Goal: Check status: Check status

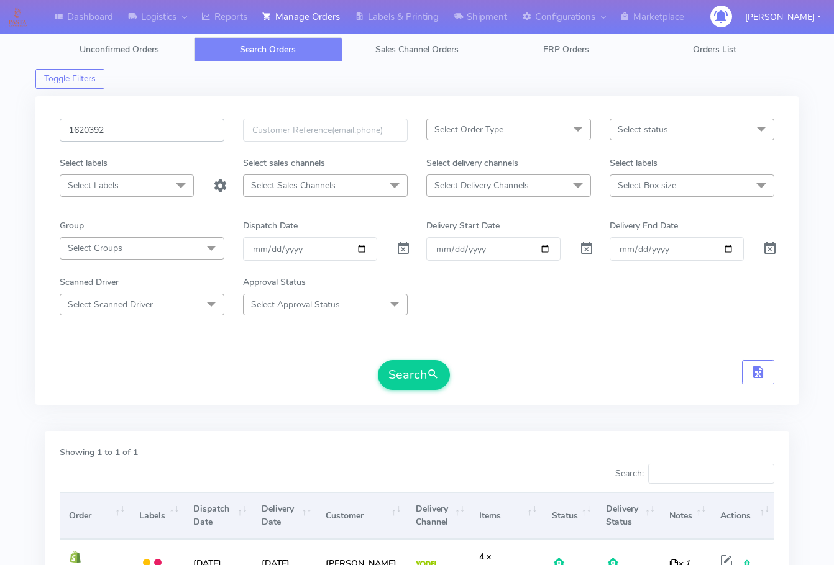
click at [156, 127] on input "1620392" at bounding box center [142, 130] width 165 height 23
paste input "1838"
type input "1621838"
click at [405, 379] on button "Search" at bounding box center [414, 375] width 72 height 30
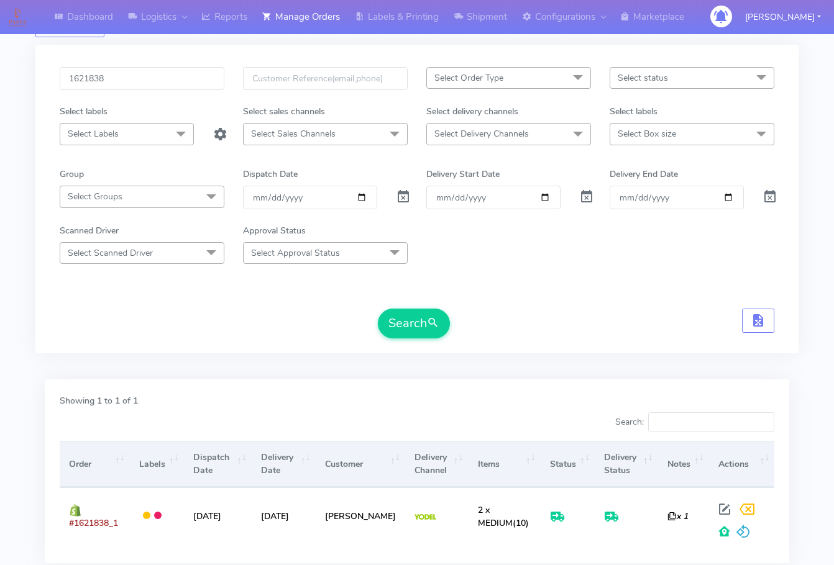
scroll to position [137, 0]
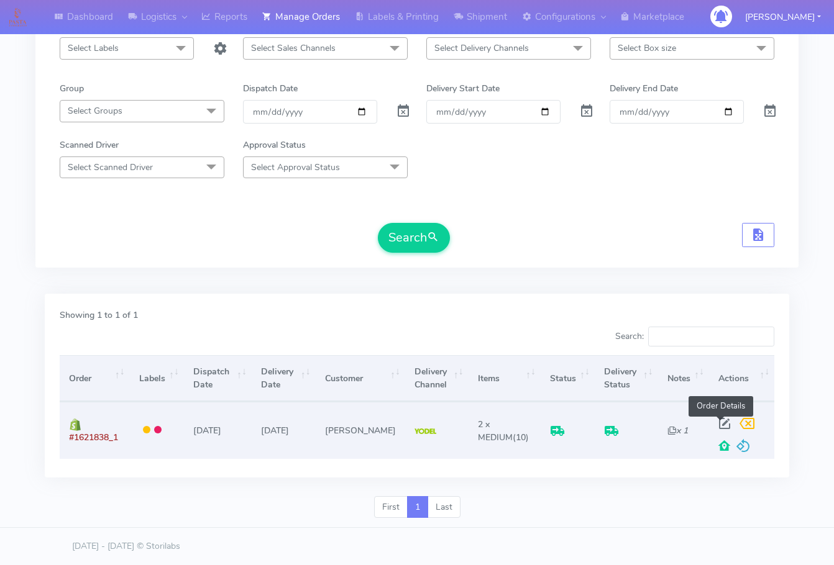
click at [720, 423] on span at bounding box center [724, 427] width 22 height 12
select select "5"
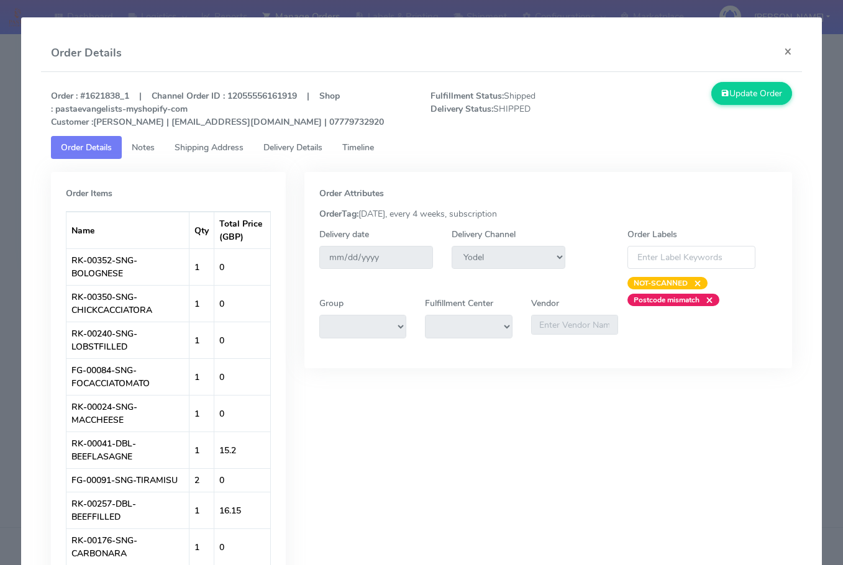
click at [200, 145] on span "Shipping Address" at bounding box center [209, 148] width 69 height 12
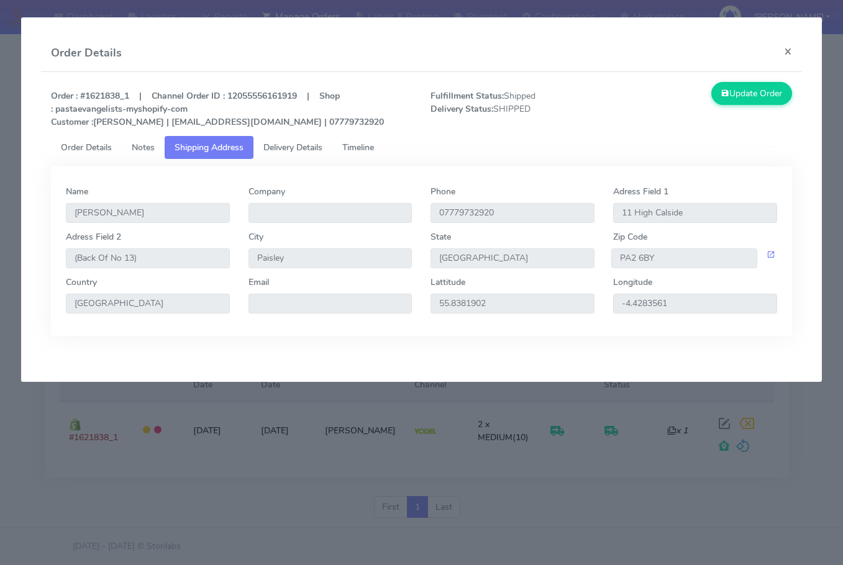
click at [303, 144] on span "Delivery Details" at bounding box center [292, 148] width 59 height 12
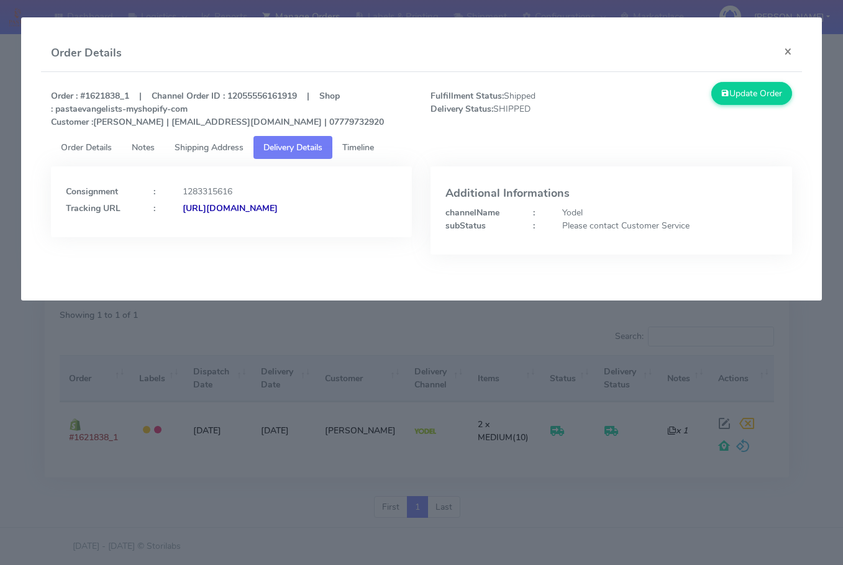
drag, startPoint x: 336, startPoint y: 252, endPoint x: 203, endPoint y: 264, distance: 134.2
click at [201, 263] on div "Consignment : 1283315616 Tracking URL : [URL][DOMAIN_NAME]" at bounding box center [232, 220] width 380 height 107
copy strong "JJD0002249960892323"
click at [332, 205] on div "Tracking URL : [URL][DOMAIN_NAME]" at bounding box center [232, 208] width 350 height 13
drag, startPoint x: 329, startPoint y: 228, endPoint x: 200, endPoint y: 241, distance: 129.9
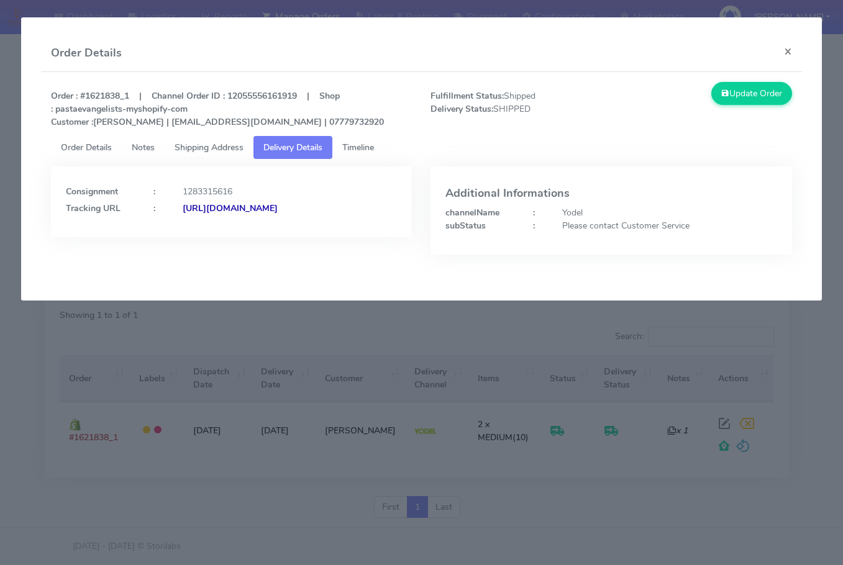
click at [200, 237] on div "Consignment : 1283315616 Tracking URL : [URL][DOMAIN_NAME]" at bounding box center [231, 202] width 361 height 71
copy strong "JJD0002249960892323"
drag, startPoint x: 121, startPoint y: 96, endPoint x: 82, endPoint y: 95, distance: 39.2
click at [82, 95] on strong "Order : #1621838_1 | Channel Order ID : 12055556161919 | Shop : pastaevangelist…" at bounding box center [217, 109] width 333 height 38
copy strong "#1621838"
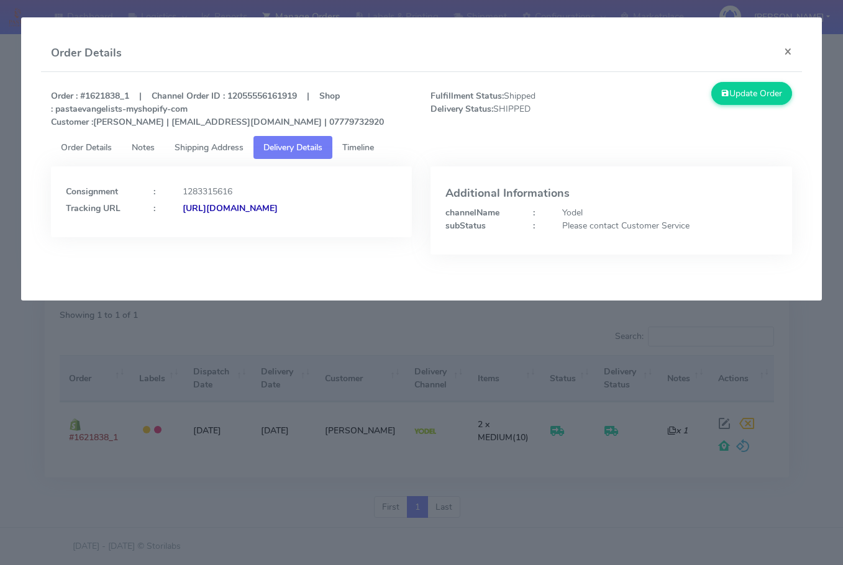
click at [6, 242] on modal-container "Order Details × Order : #1621838_1 | Channel Order ID : 12055556161919 | Shop :…" at bounding box center [421, 282] width 843 height 565
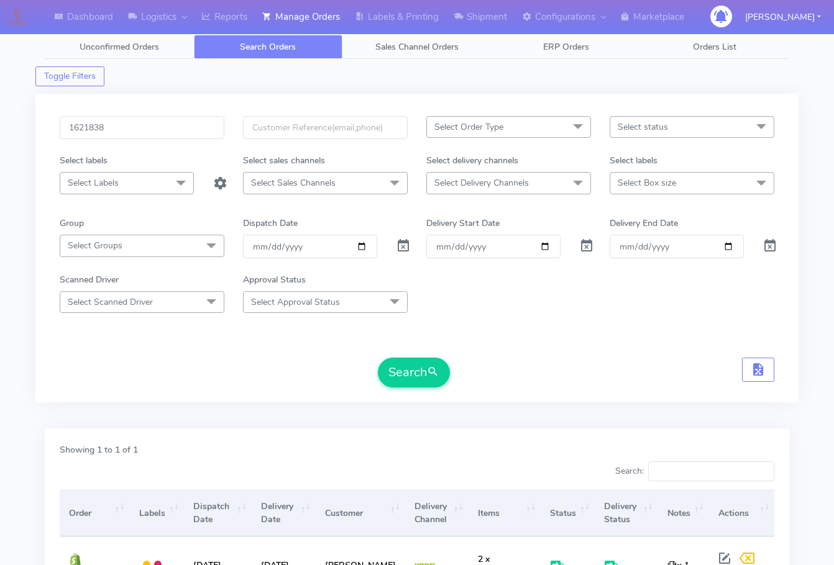
scroll to position [0, 0]
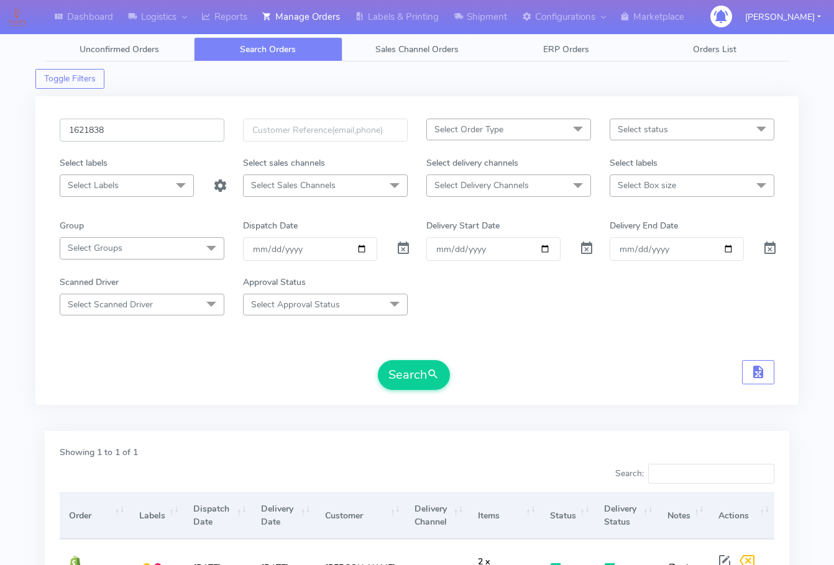
click at [137, 130] on input "1621838" at bounding box center [142, 130] width 165 height 23
paste input "19225"
type input "1619225"
click at [413, 372] on button "Search" at bounding box center [414, 375] width 72 height 30
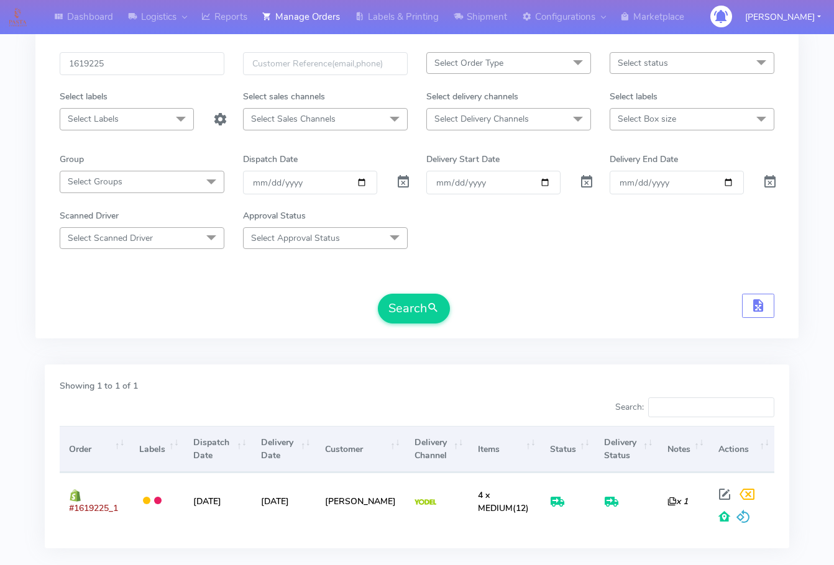
scroll to position [137, 0]
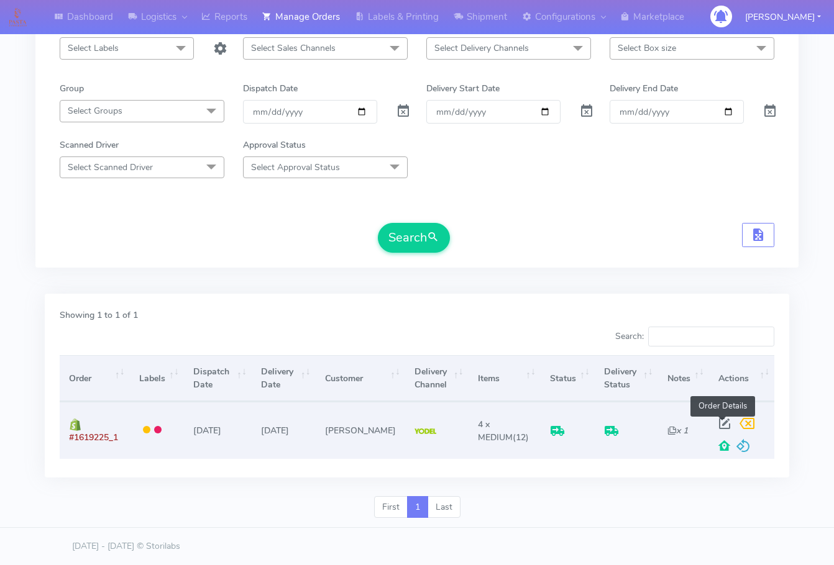
click at [725, 423] on span at bounding box center [724, 427] width 22 height 12
select select "5"
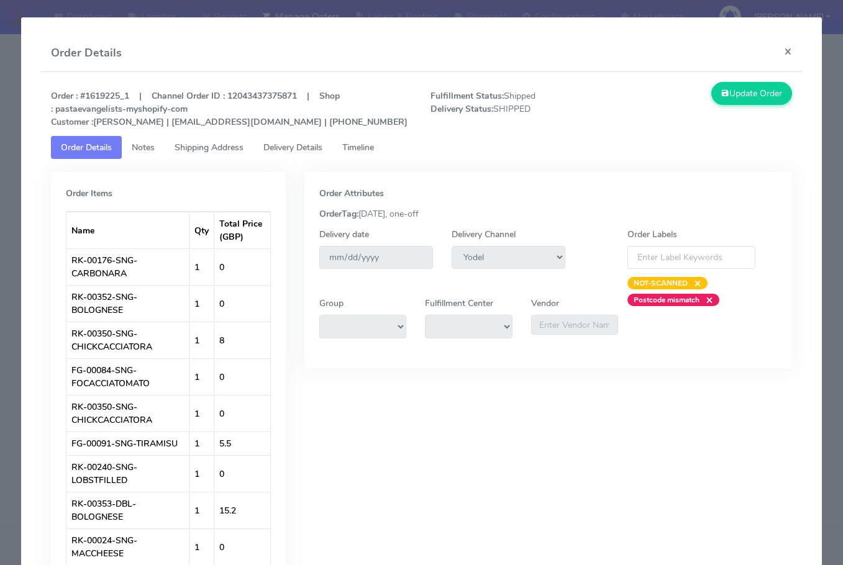
drag, startPoint x: 196, startPoint y: 145, endPoint x: 274, endPoint y: 149, distance: 77.8
click at [196, 144] on span "Shipping Address" at bounding box center [209, 148] width 69 height 12
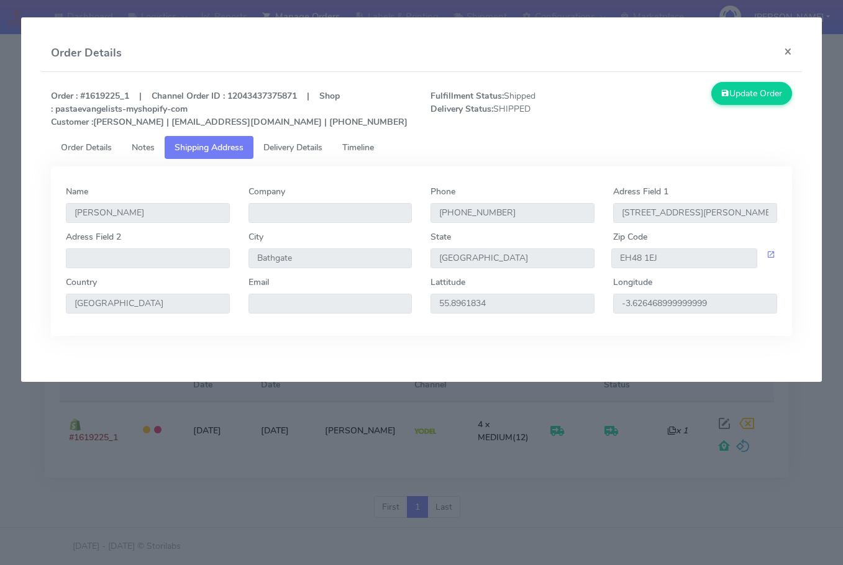
click at [275, 149] on span "Delivery Details" at bounding box center [292, 148] width 59 height 12
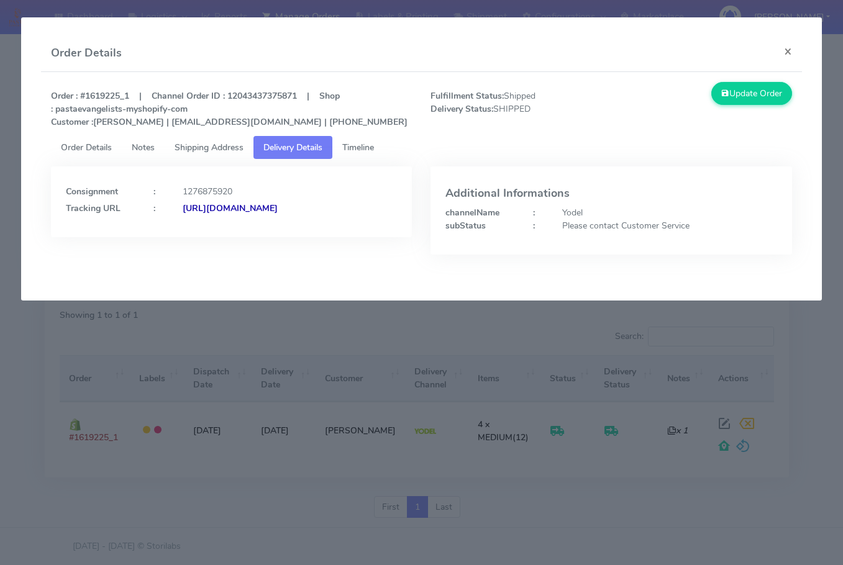
drag, startPoint x: 345, startPoint y: 242, endPoint x: 201, endPoint y: 262, distance: 144.9
click at [201, 262] on div "Consignment : 1276875920 Tracking URL : [URL][DOMAIN_NAME]" at bounding box center [232, 220] width 380 height 107
copy strong "JJD0002249960888140"
click at [786, 54] on button "×" at bounding box center [788, 51] width 28 height 33
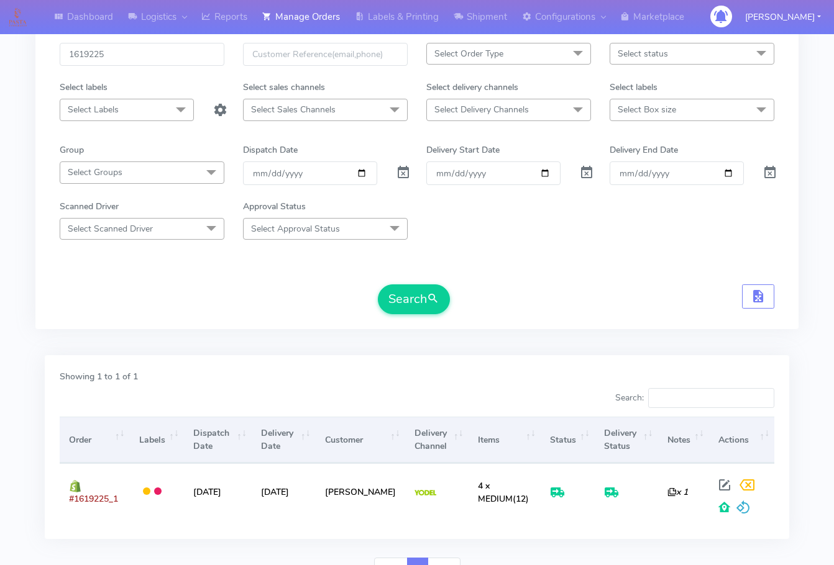
scroll to position [0, 0]
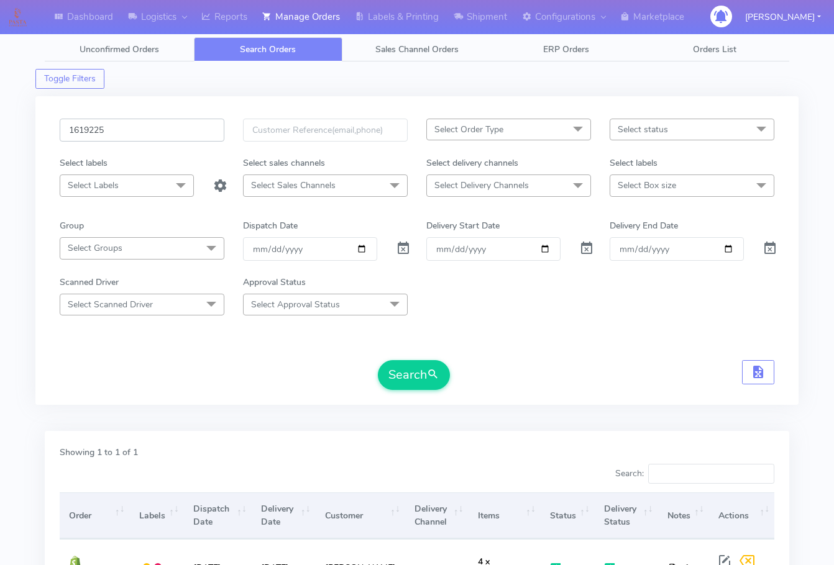
click at [155, 135] on input "1619225" at bounding box center [142, 130] width 165 height 23
paste input "22197"
type input "1622197"
click at [378, 360] on button "Search" at bounding box center [414, 375] width 72 height 30
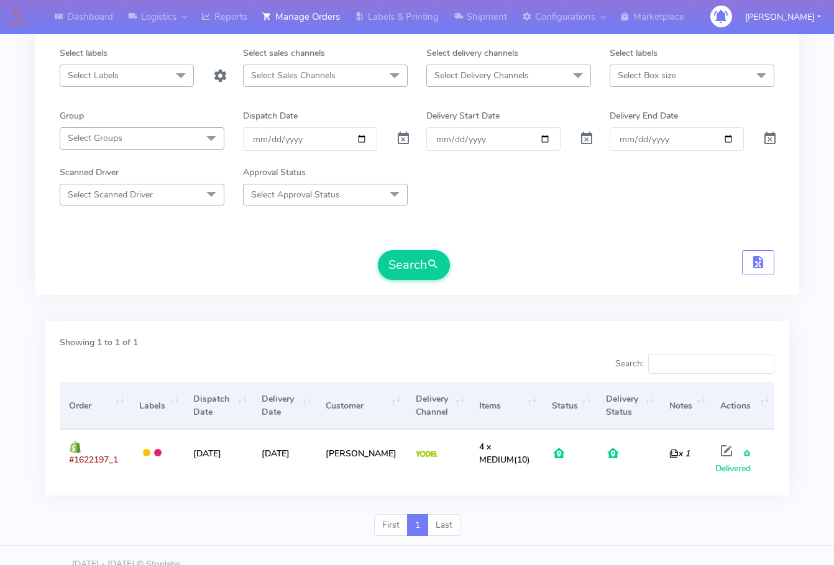
scroll to position [128, 0]
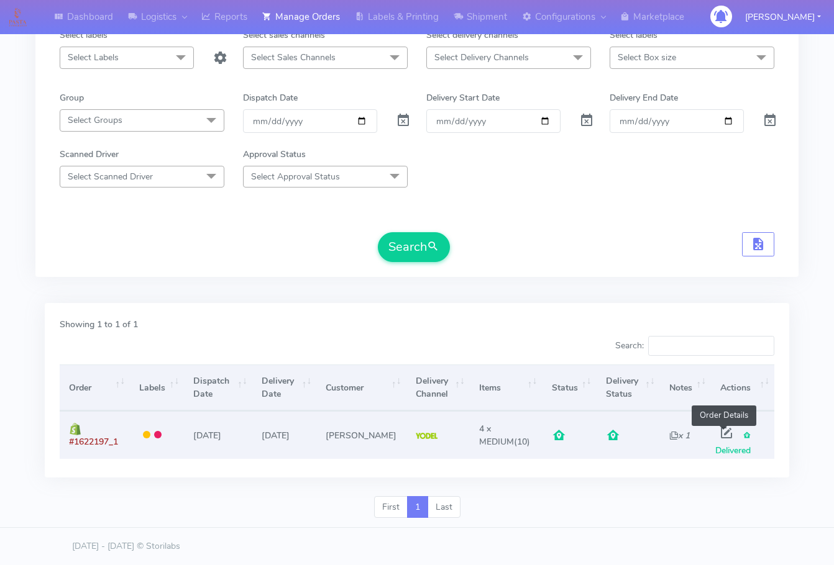
click at [722, 432] on span at bounding box center [726, 436] width 22 height 12
select select "5"
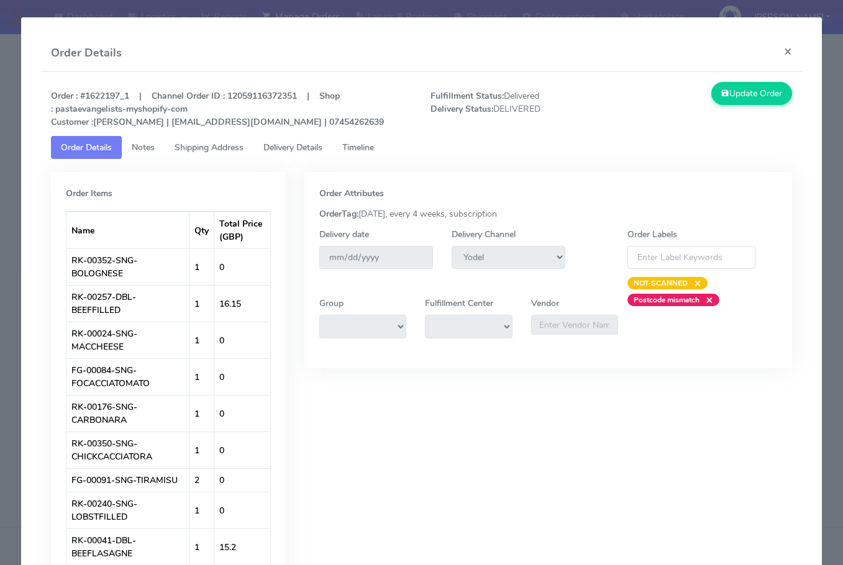
drag, startPoint x: 222, startPoint y: 145, endPoint x: 234, endPoint y: 144, distance: 11.9
click at [222, 145] on span "Shipping Address" at bounding box center [209, 148] width 69 height 12
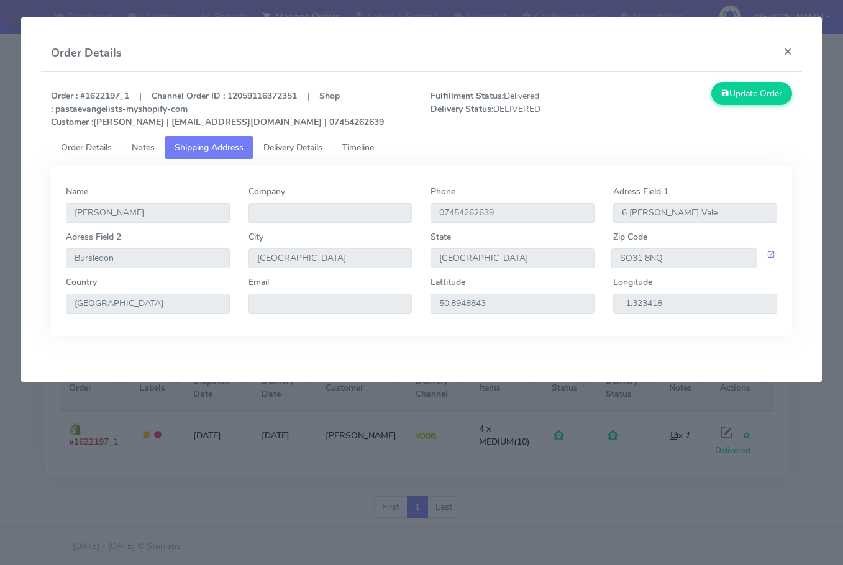
click at [283, 144] on span "Delivery Details" at bounding box center [292, 148] width 59 height 12
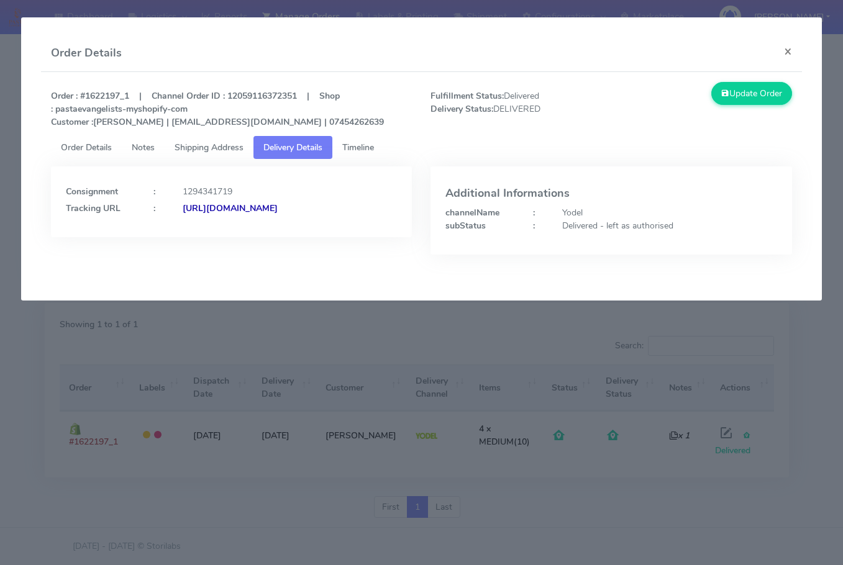
drag, startPoint x: 352, startPoint y: 223, endPoint x: 201, endPoint y: 237, distance: 151.0
click at [201, 237] on div "Consignment : 1294341719 Tracking URL : [URL][DOMAIN_NAME]" at bounding box center [231, 202] width 361 height 71
click at [311, 215] on div "[URL][DOMAIN_NAME]" at bounding box center [290, 208] width 234 height 13
click at [194, 214] on strong "[URL][DOMAIN_NAME]" at bounding box center [230, 209] width 95 height 12
drag, startPoint x: 210, startPoint y: 155, endPoint x: 231, endPoint y: 162, distance: 22.2
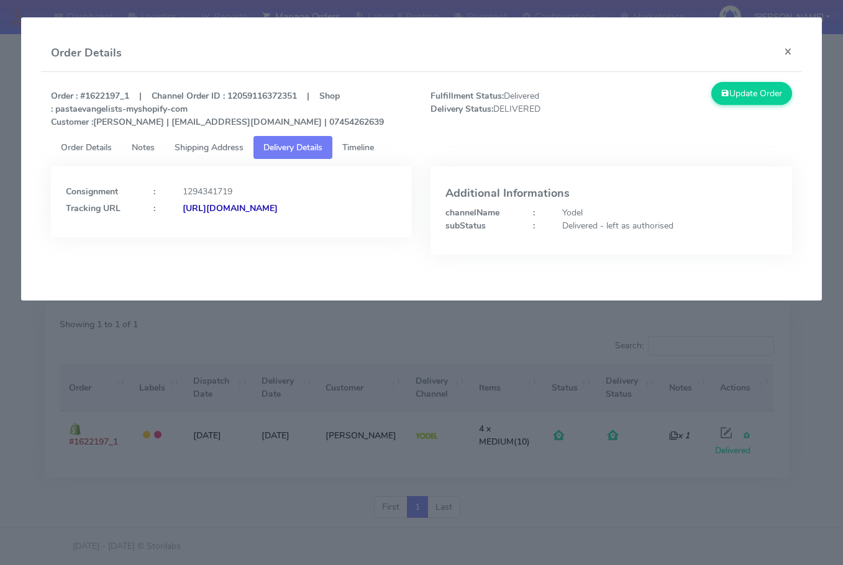
click at [210, 155] on link "Shipping Address" at bounding box center [209, 147] width 89 height 23
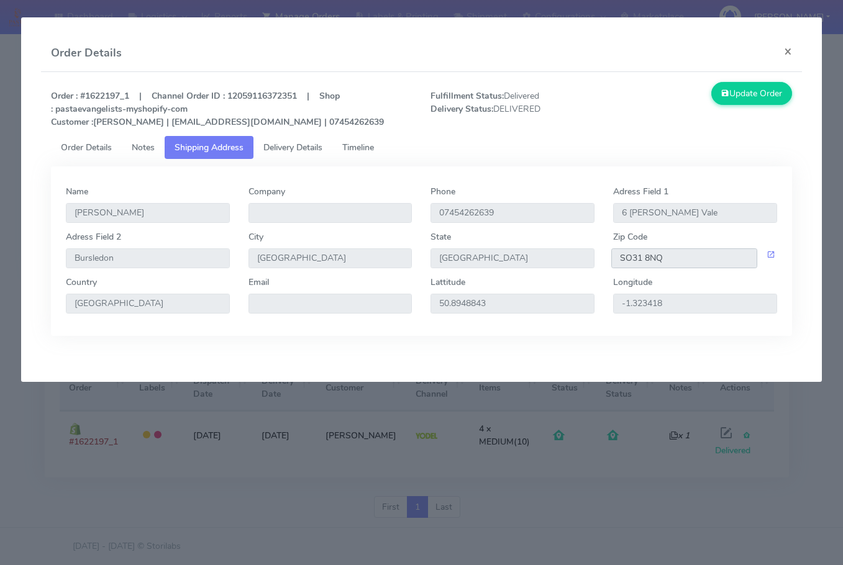
drag, startPoint x: 672, startPoint y: 260, endPoint x: 531, endPoint y: 257, distance: 141.1
click at [531, 257] on div "Adress Field 2 [GEOGRAPHIC_DATA] [GEOGRAPHIC_DATA] [GEOGRAPHIC_DATA] Zip Code S…" at bounding box center [422, 253] width 730 height 45
click at [781, 43] on button "×" at bounding box center [788, 51] width 28 height 33
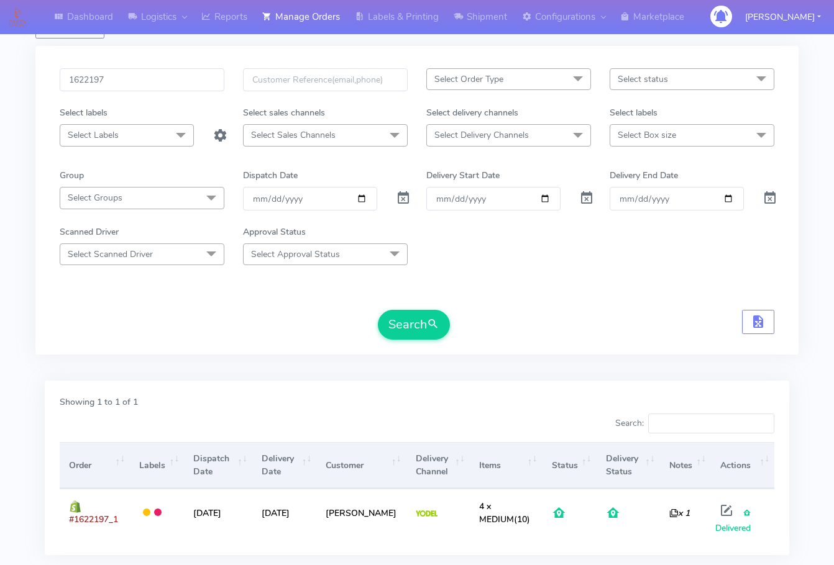
scroll to position [0, 0]
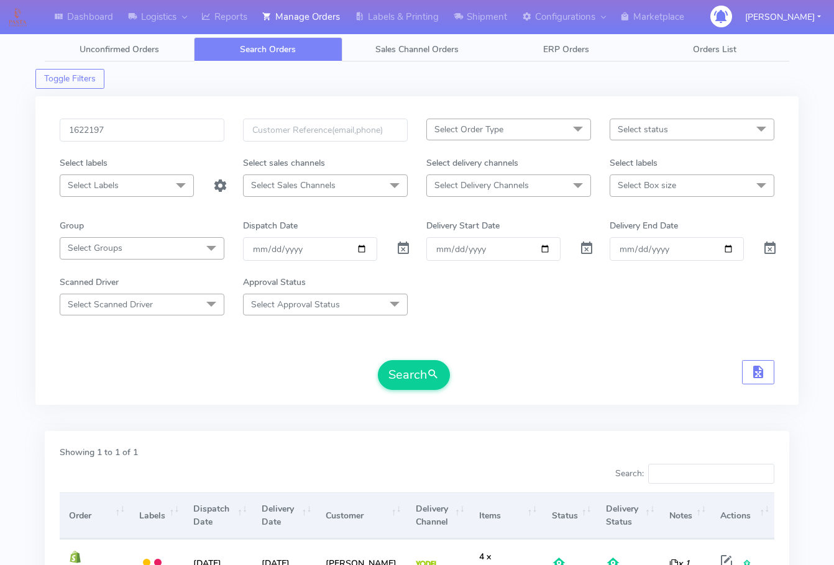
drag, startPoint x: 128, startPoint y: 116, endPoint x: 150, endPoint y: 166, distance: 54.5
click at [128, 117] on div "1622197 Select Order Type Select All MEALS ATAVI One Off Pasta Club Gift Kit Ev…" at bounding box center [416, 250] width 763 height 309
click at [169, 137] on input "1622197" at bounding box center [142, 130] width 165 height 23
paste input "0158"
type input "1620158"
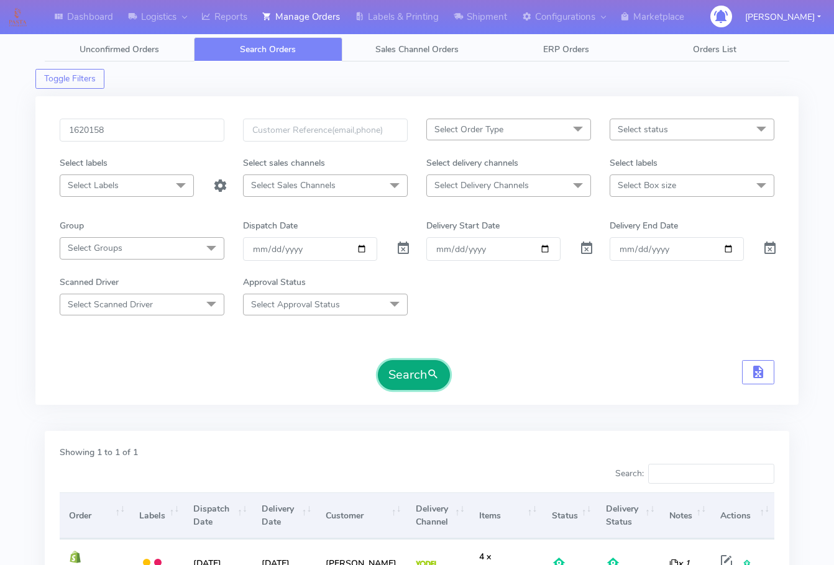
click at [434, 375] on span "submit" at bounding box center [433, 375] width 12 height 17
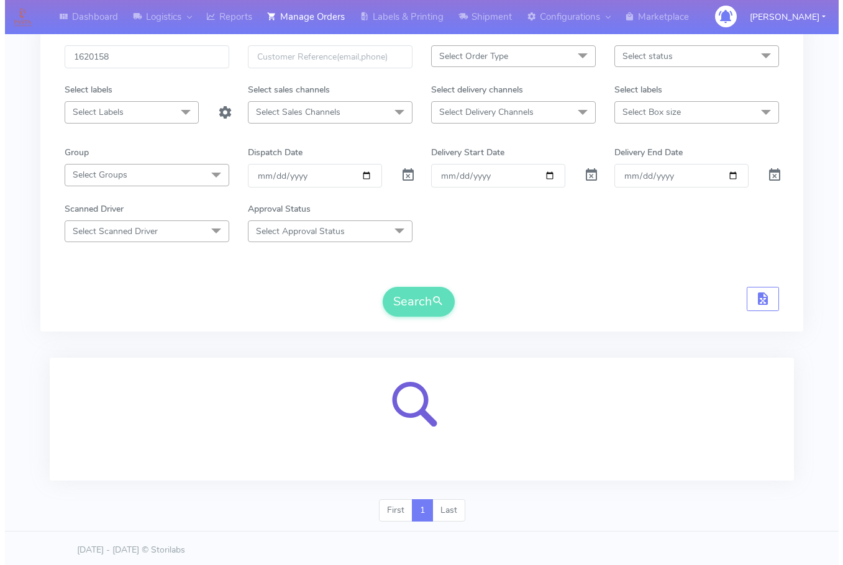
scroll to position [77, 0]
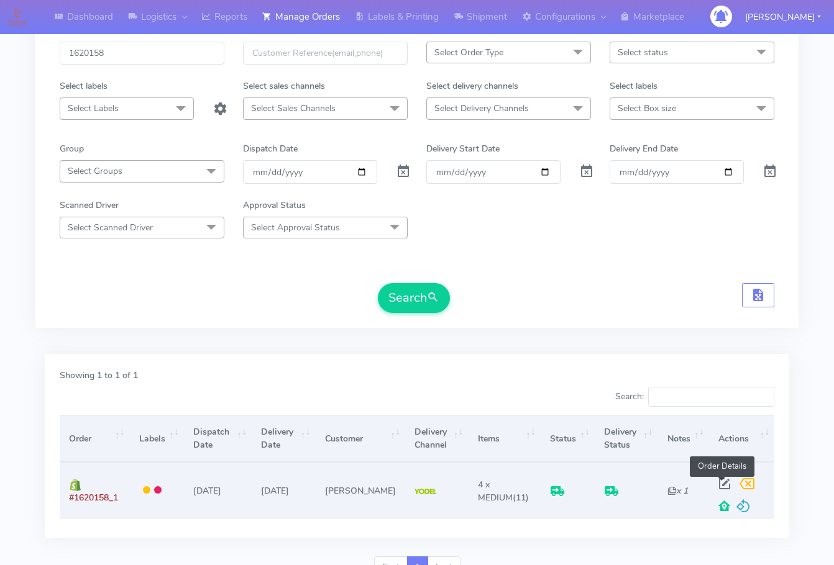
click at [719, 486] on span at bounding box center [724, 487] width 22 height 12
select select "5"
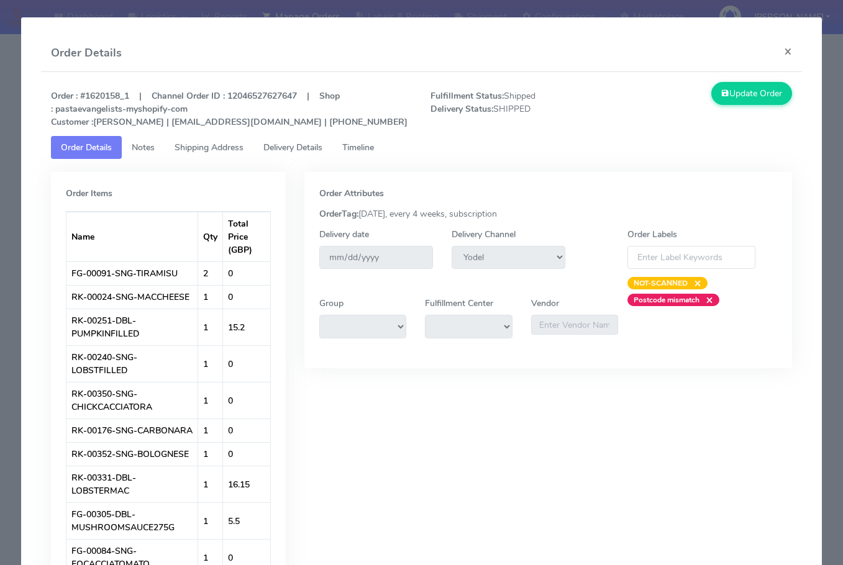
click at [224, 153] on span "Shipping Address" at bounding box center [209, 148] width 69 height 12
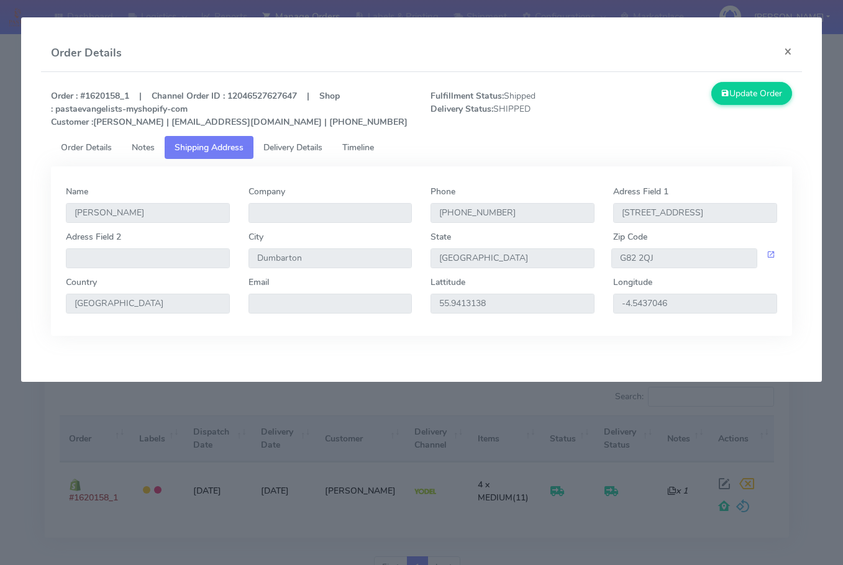
click at [297, 150] on span "Delivery Details" at bounding box center [292, 148] width 59 height 12
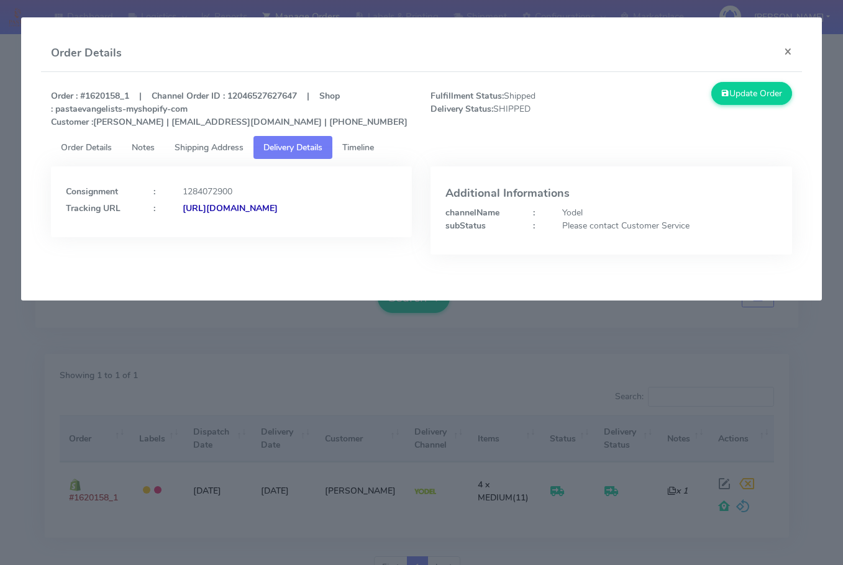
drag, startPoint x: 344, startPoint y: 235, endPoint x: 201, endPoint y: 254, distance: 144.7
click at [201, 254] on div "Consignment : 1284072900 Tracking URL : [URL][DOMAIN_NAME]" at bounding box center [232, 220] width 380 height 107
copy strong "JJD0002249960893566"
click at [783, 53] on button "×" at bounding box center [788, 51] width 28 height 33
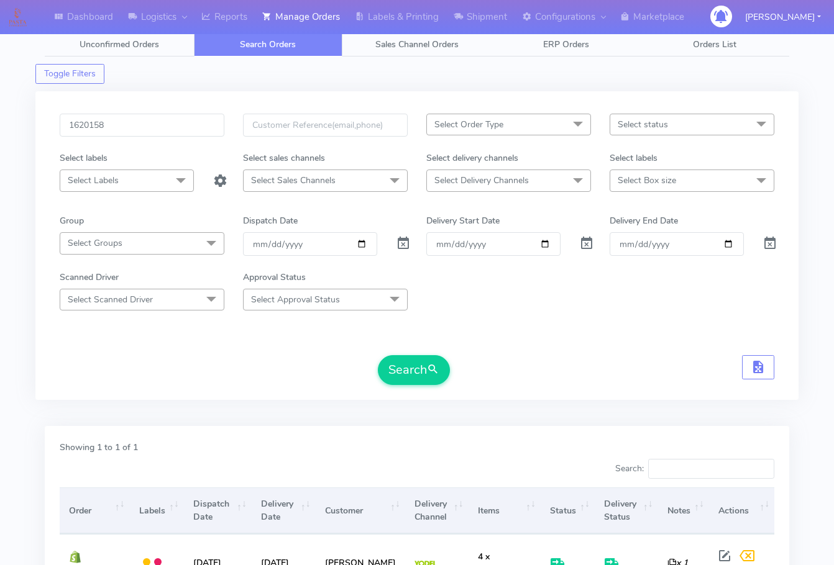
scroll to position [0, 0]
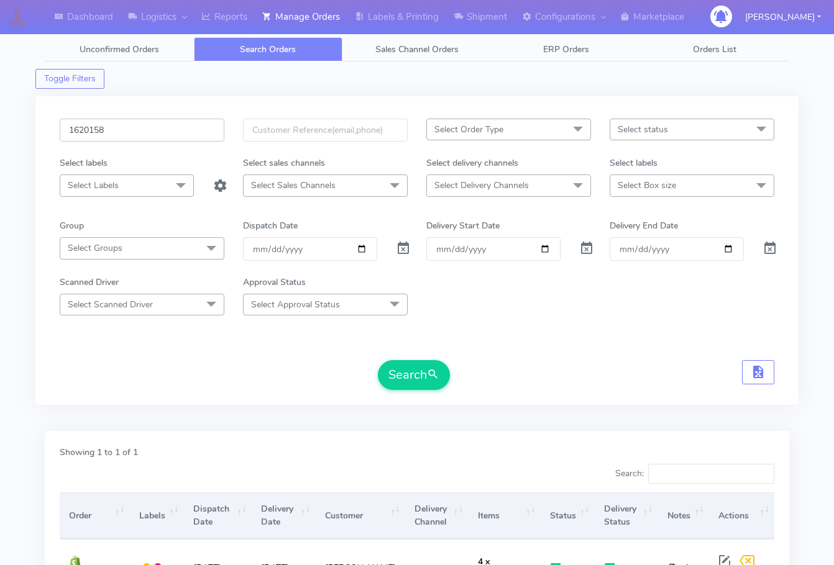
click at [180, 131] on input "1620158" at bounding box center [142, 130] width 165 height 23
paste input "633"
type input "1620633"
click at [393, 367] on button "Search" at bounding box center [414, 375] width 72 height 30
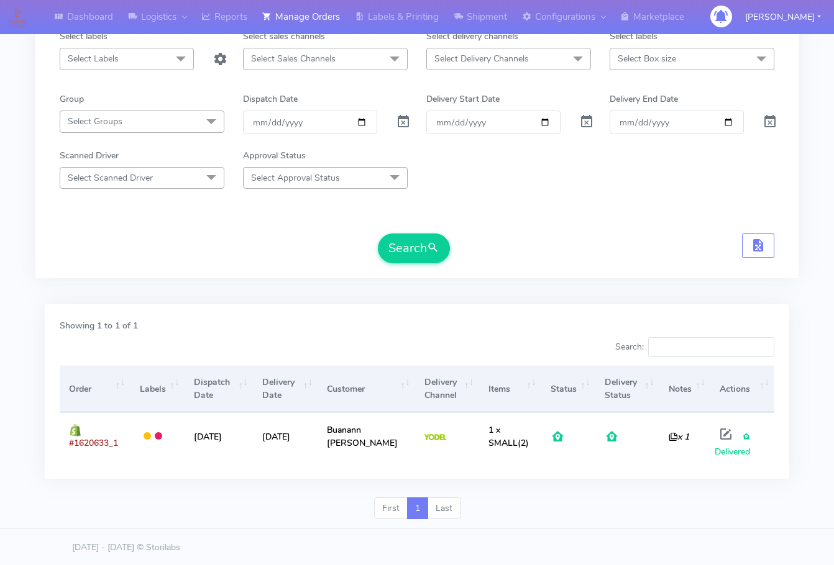
scroll to position [128, 0]
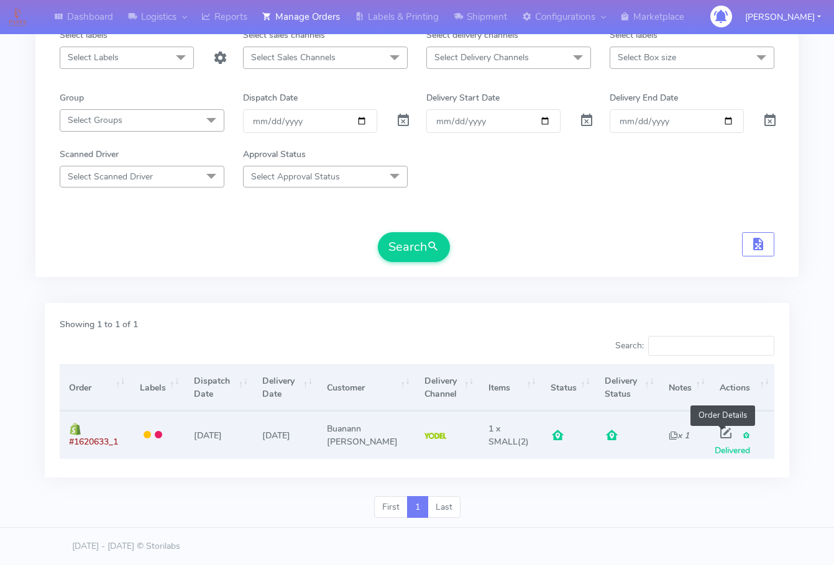
click at [722, 434] on span at bounding box center [726, 436] width 22 height 12
select select "5"
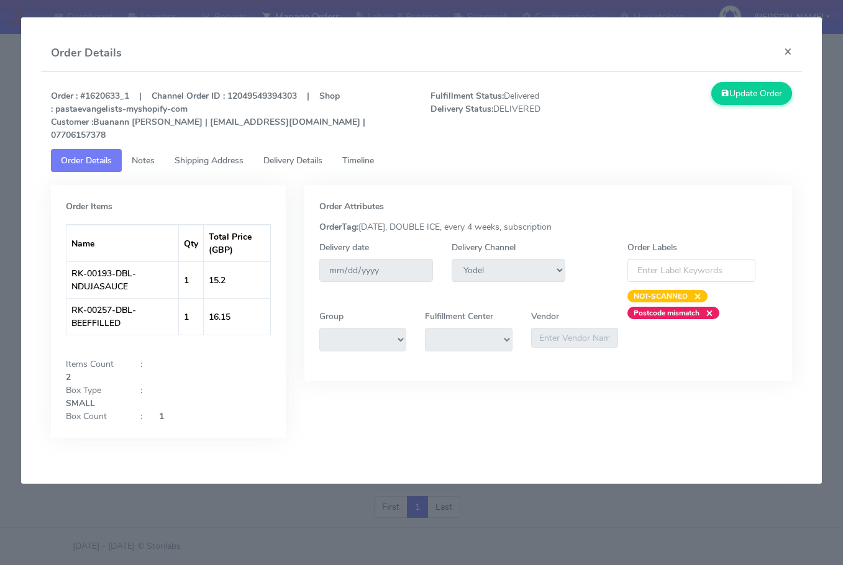
click at [209, 155] on span "Shipping Address" at bounding box center [209, 161] width 69 height 12
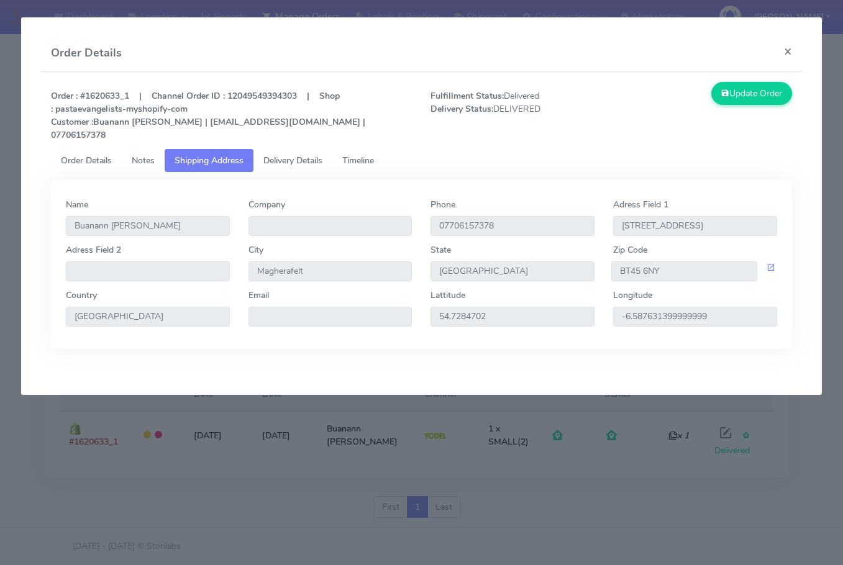
click at [301, 153] on link "Delivery Details" at bounding box center [293, 160] width 79 height 23
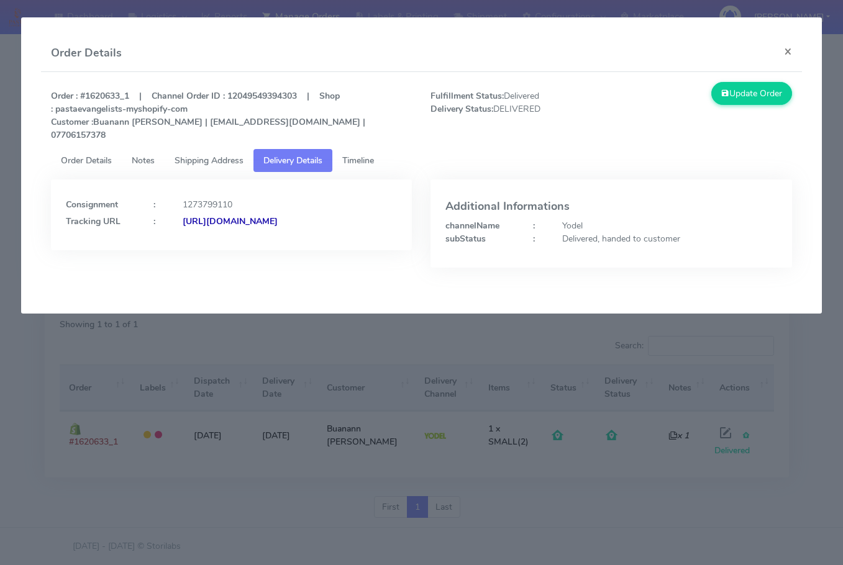
drag, startPoint x: 352, startPoint y: 227, endPoint x: 202, endPoint y: 252, distance: 152.3
click at [202, 252] on div "Consignment : 1273799110 Tracking URL : [URL][DOMAIN_NAME]" at bounding box center [232, 233] width 380 height 107
copy strong "JJD0002249960887657"
click at [780, 51] on button "×" at bounding box center [788, 51] width 28 height 33
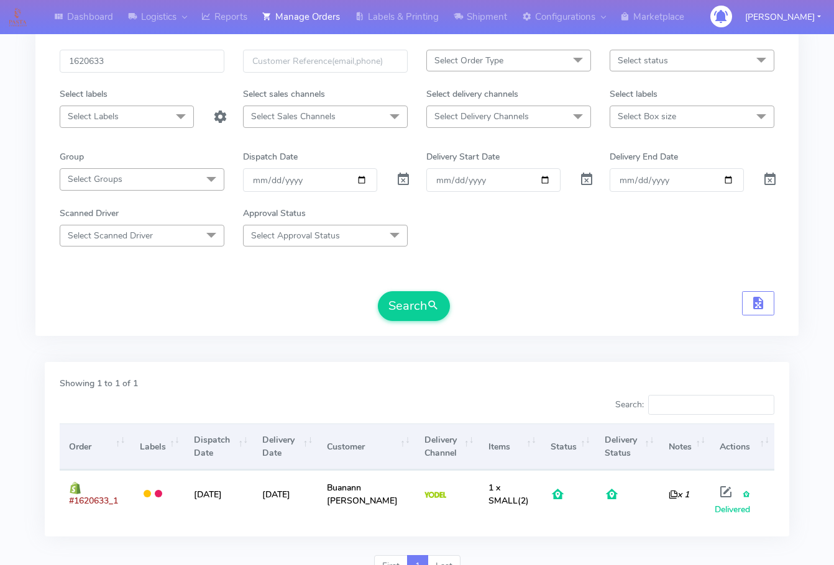
scroll to position [0, 0]
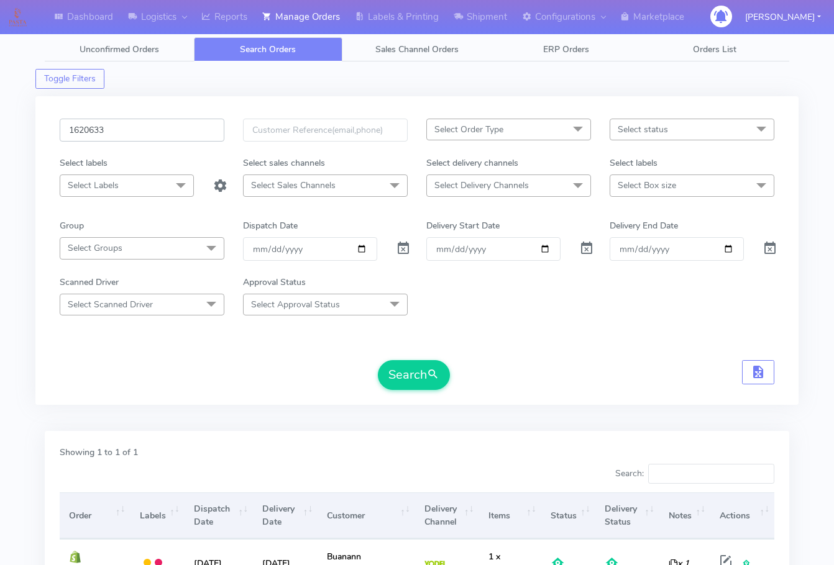
click at [147, 125] on input "1620633" at bounding box center [142, 130] width 165 height 23
paste input "19181"
click at [400, 378] on button "Search" at bounding box center [414, 375] width 72 height 30
click at [155, 123] on input "1619181" at bounding box center [142, 130] width 165 height 23
paste input "20695"
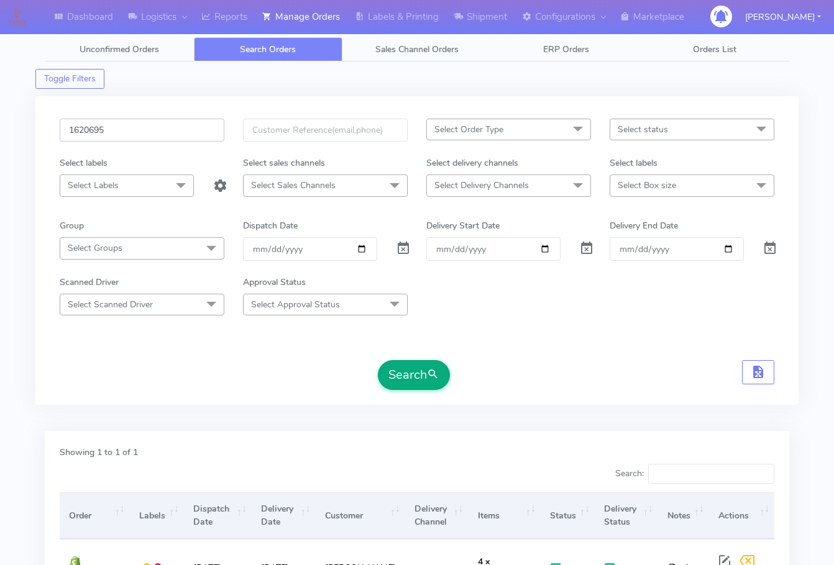
type input "1620695"
click at [395, 375] on button "Search" at bounding box center [414, 375] width 72 height 30
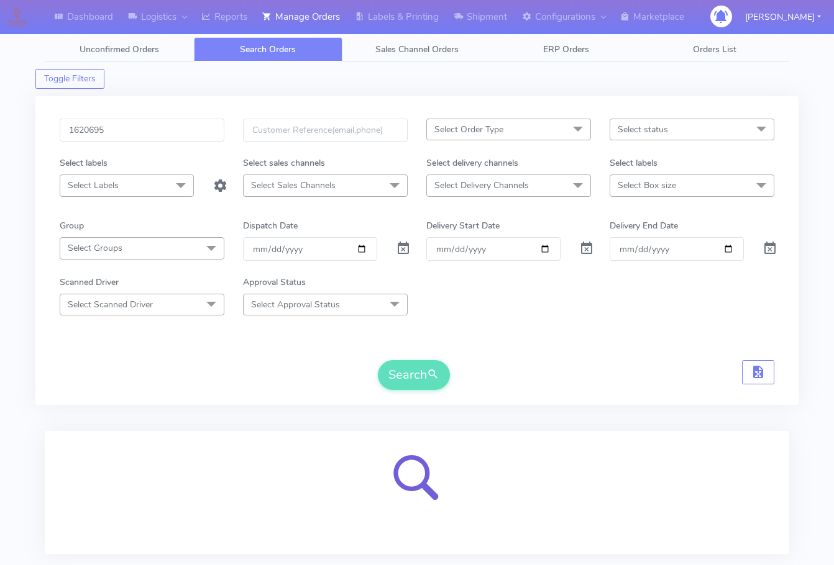
drag, startPoint x: 14, startPoint y: 431, endPoint x: 65, endPoint y: 431, distance: 51.0
click at [14, 431] on div "Dashboard Logistics London Logistics Reports Manage Orders Labels & Printing Sh…" at bounding box center [417, 313] width 834 height 583
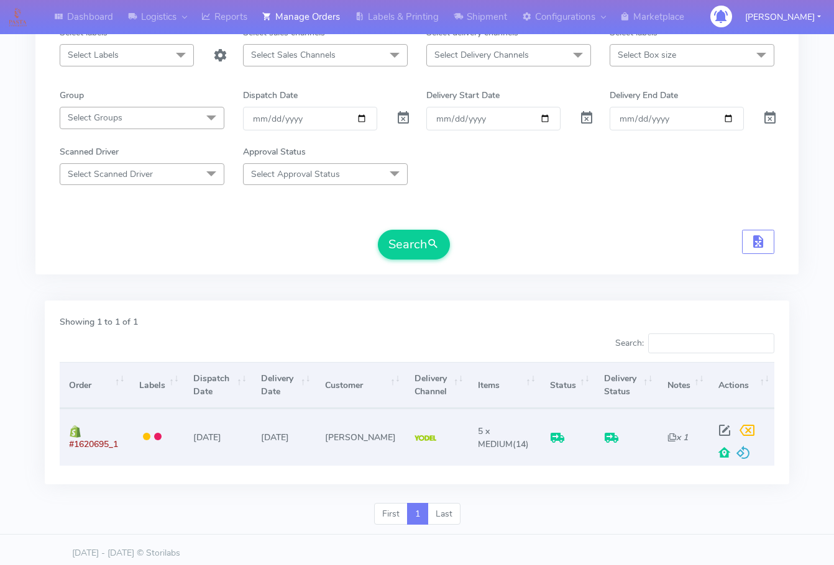
scroll to position [137, 0]
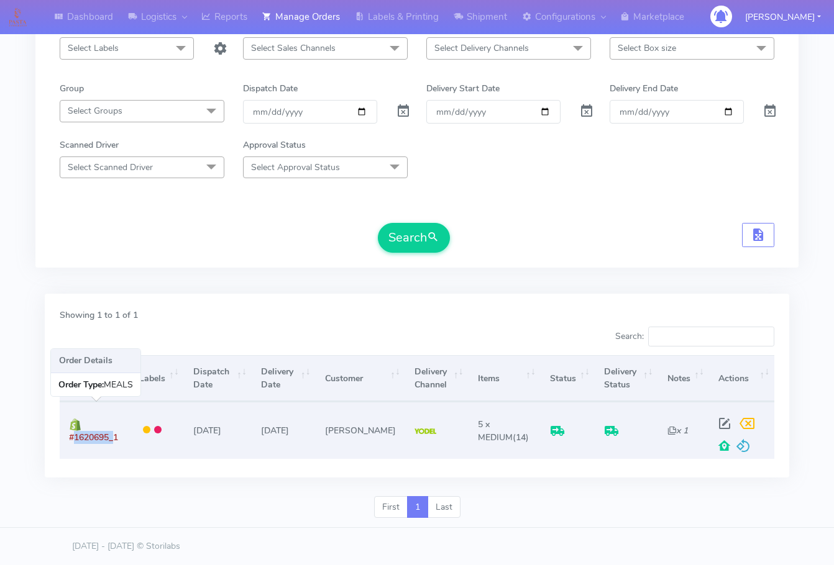
drag, startPoint x: 110, startPoint y: 441, endPoint x: 68, endPoint y: 439, distance: 42.3
click at [68, 439] on td "#1620695_1" at bounding box center [95, 430] width 70 height 57
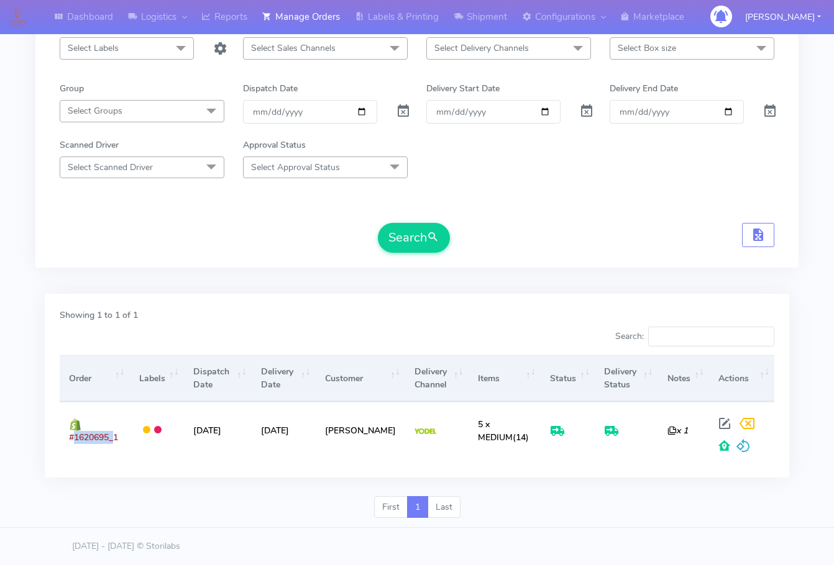
copy span "#1620695"
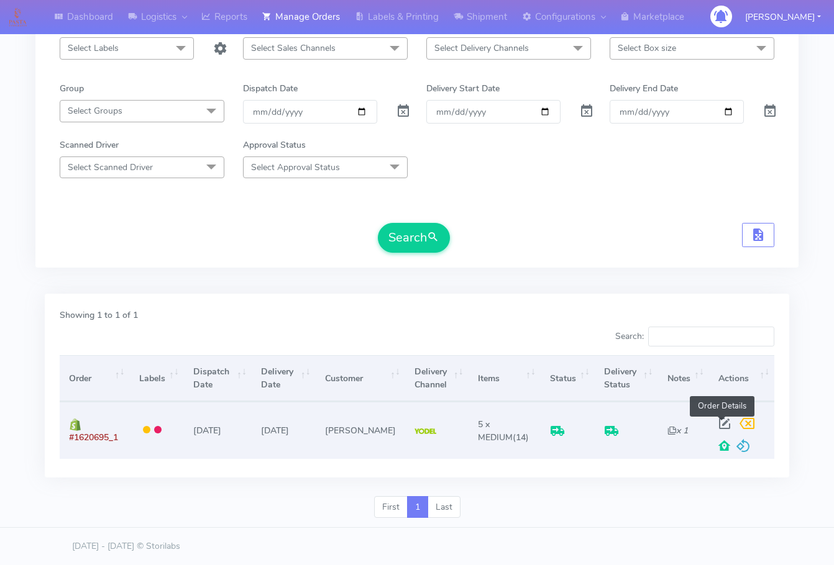
click at [716, 424] on span at bounding box center [724, 427] width 22 height 12
select select "5"
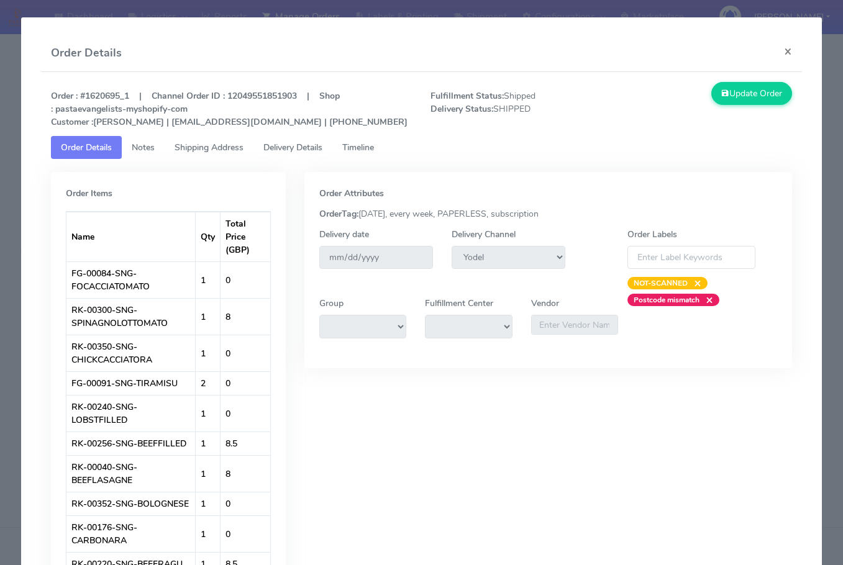
click at [229, 139] on link "Shipping Address" at bounding box center [209, 147] width 89 height 23
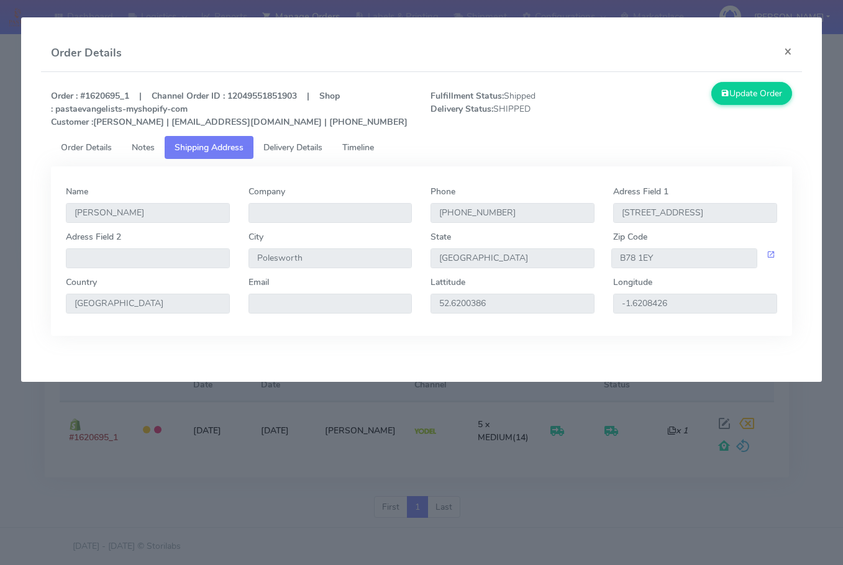
click at [284, 146] on span "Delivery Details" at bounding box center [292, 148] width 59 height 12
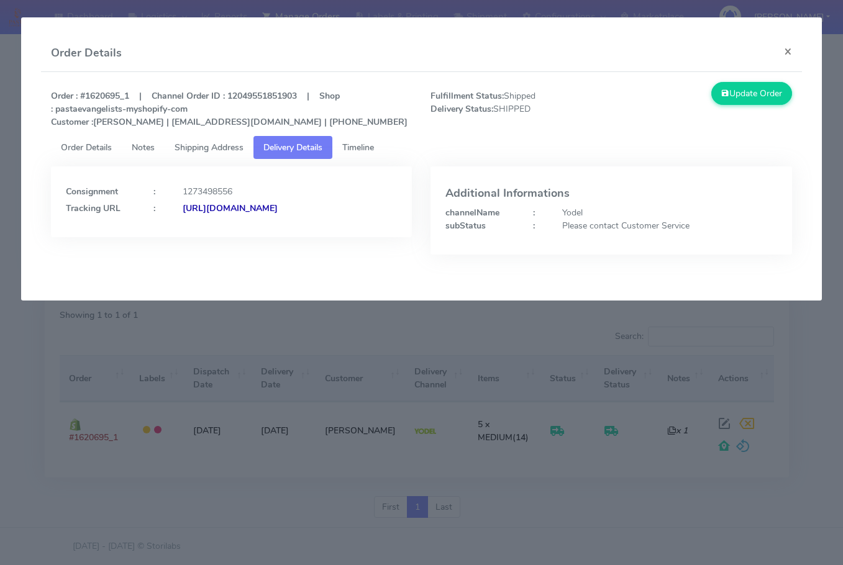
drag, startPoint x: 337, startPoint y: 242, endPoint x: 201, endPoint y: 257, distance: 137.5
click at [201, 257] on div "Consignment : 1273498556 Tracking URL : [URL][DOMAIN_NAME]" at bounding box center [232, 220] width 380 height 107
copy strong "JJD0002249960887297"
click at [429, 315] on modal-container "Order Details × Order : #1620695_1 | Channel Order ID : 12049551851903 | Shop :…" at bounding box center [421, 282] width 843 height 565
